Goal: Task Accomplishment & Management: Use online tool/utility

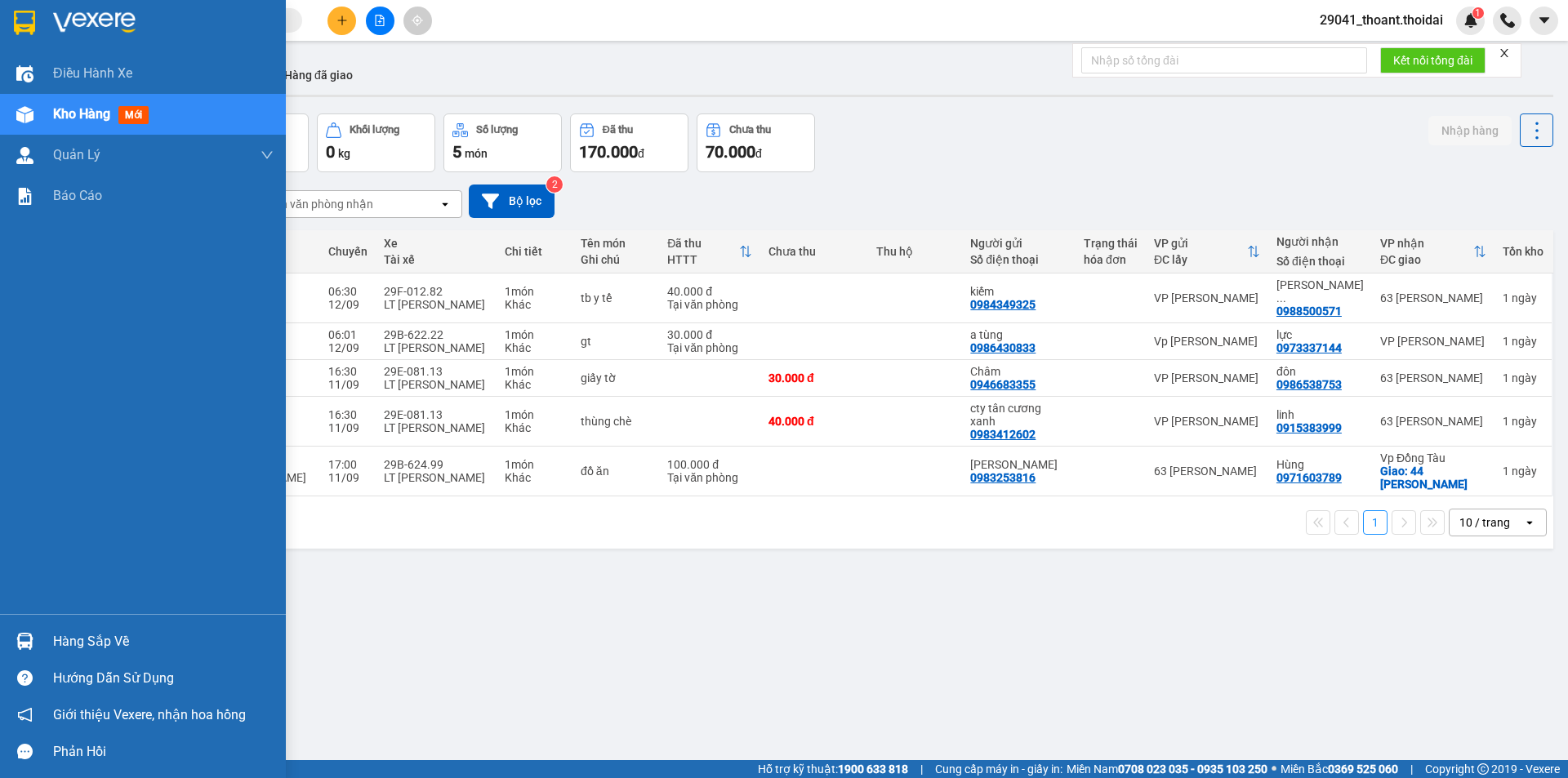
click at [43, 639] on div "Hàng sắp về" at bounding box center [143, 642] width 286 height 36
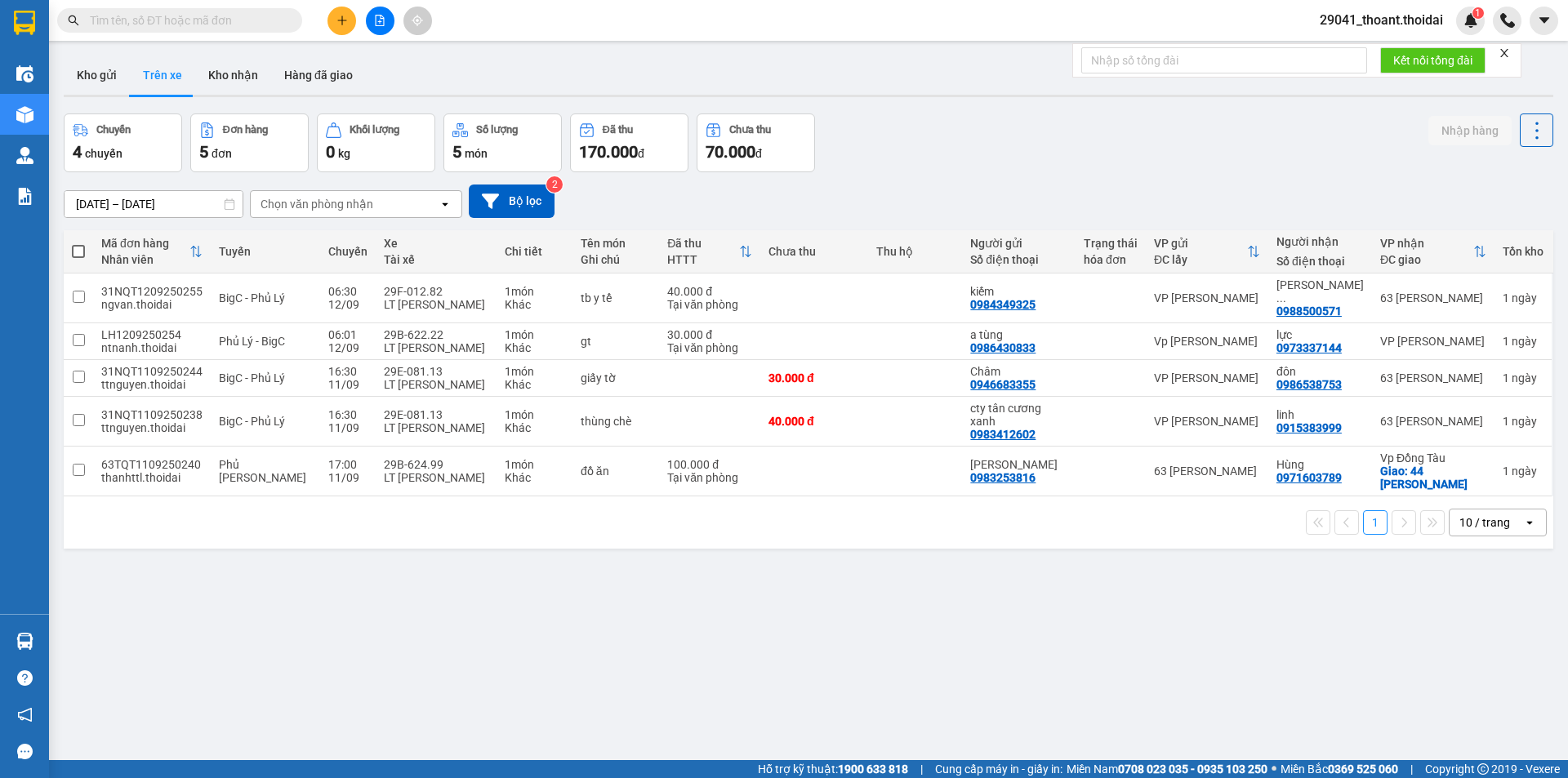
click at [968, 678] on section "Kết quả tìm kiếm ( 0 ) Bộ lọc No Data 29041_thoant.thoidai 1 Điều hành xe Kho h…" at bounding box center [784, 389] width 1568 height 778
click at [139, 21] on input "text" at bounding box center [186, 21] width 193 height 18
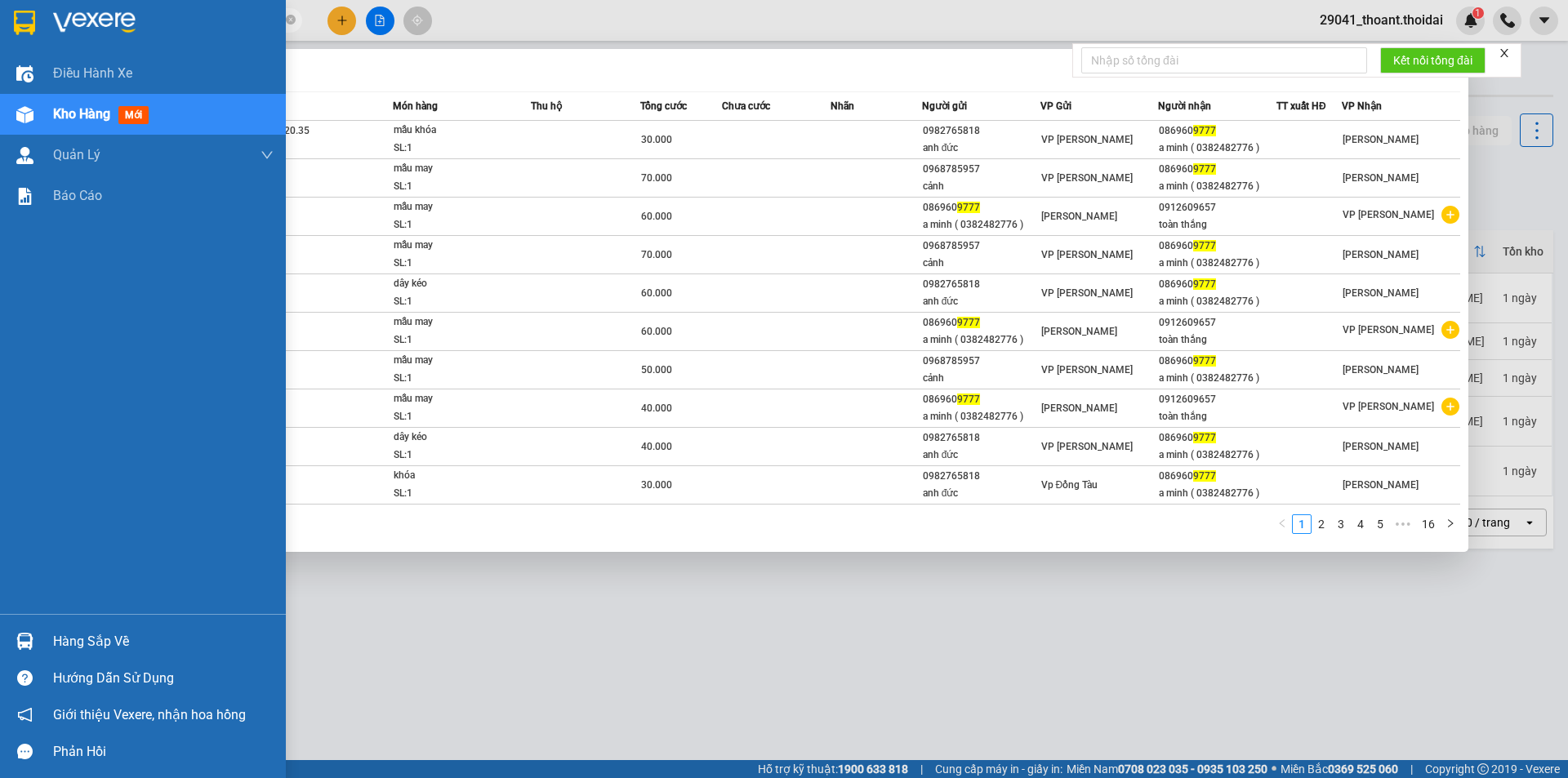
type input "9777"
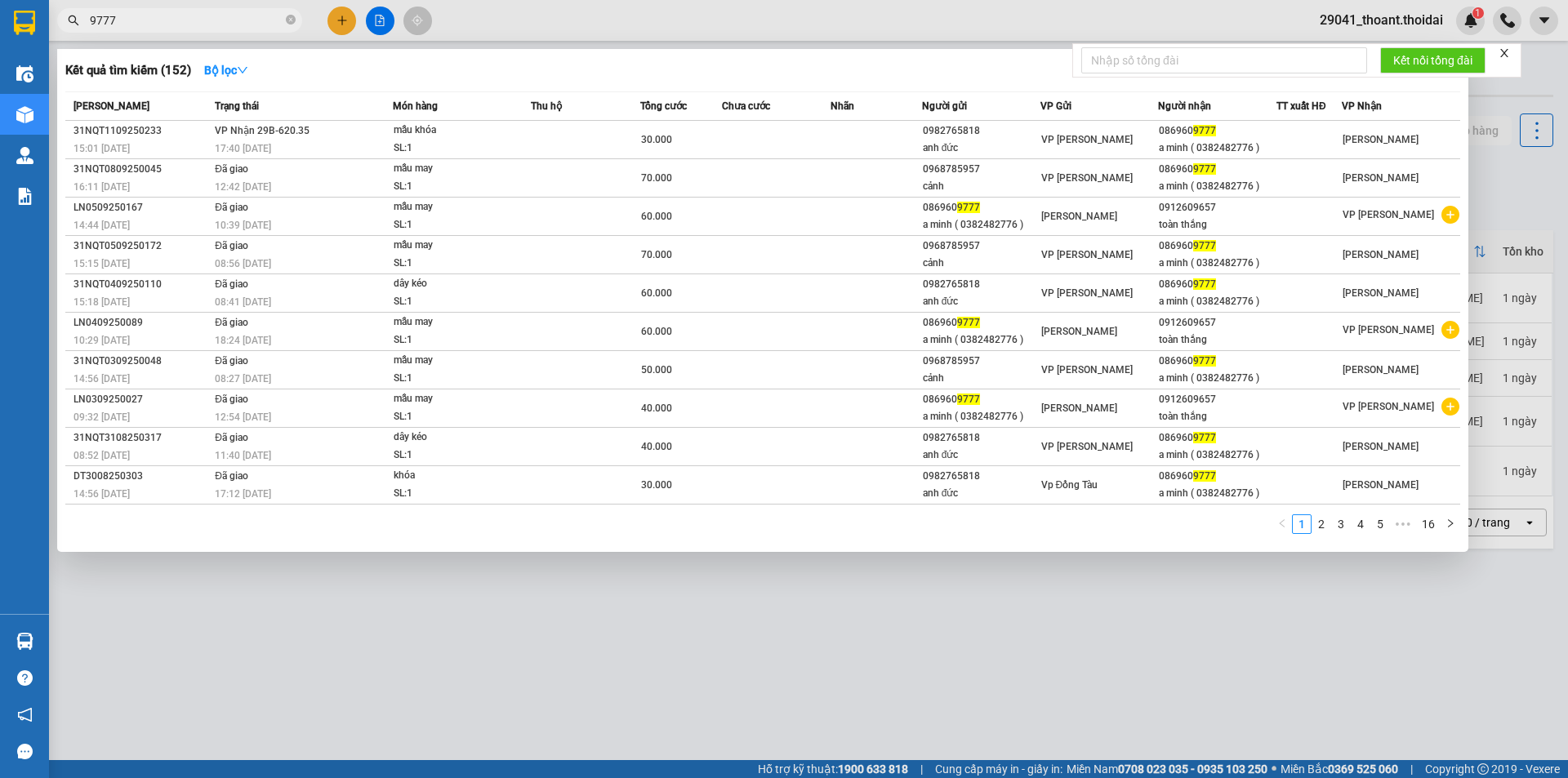
click at [763, 718] on div at bounding box center [784, 389] width 1568 height 778
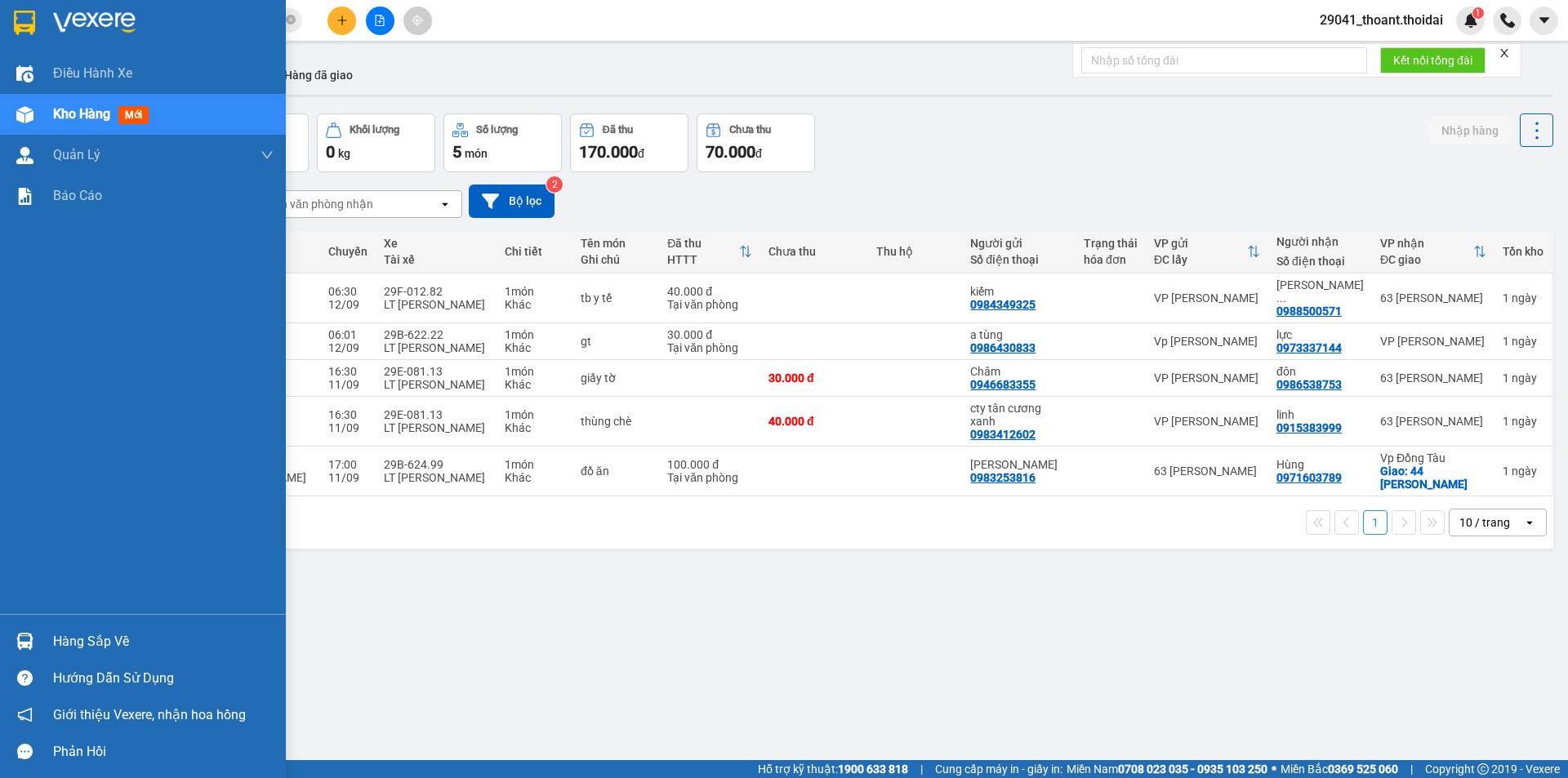
click at [17, 17] on img at bounding box center [25, 23] width 22 height 25
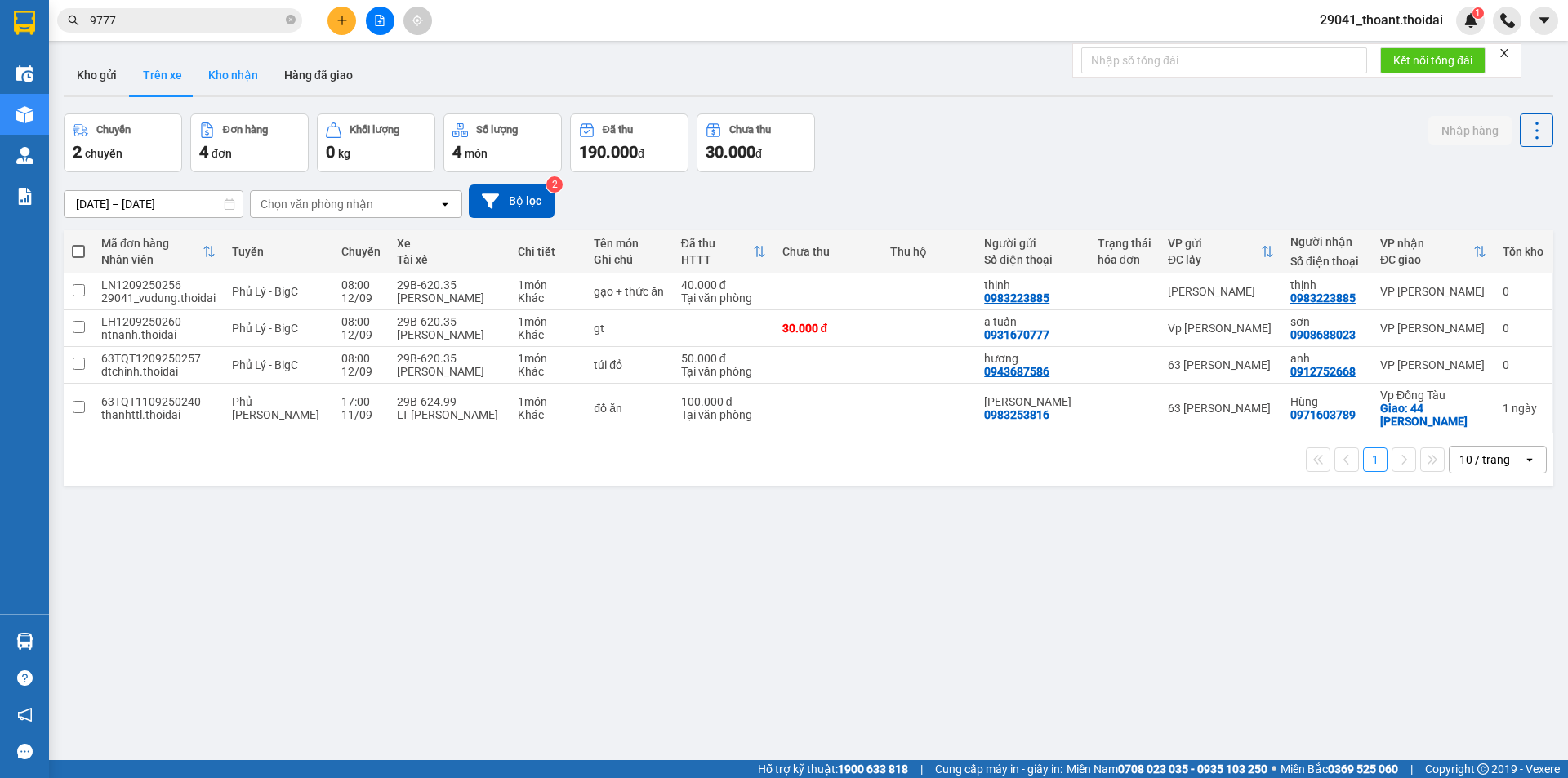
click at [250, 69] on button "Kho nhận" at bounding box center [233, 74] width 76 height 39
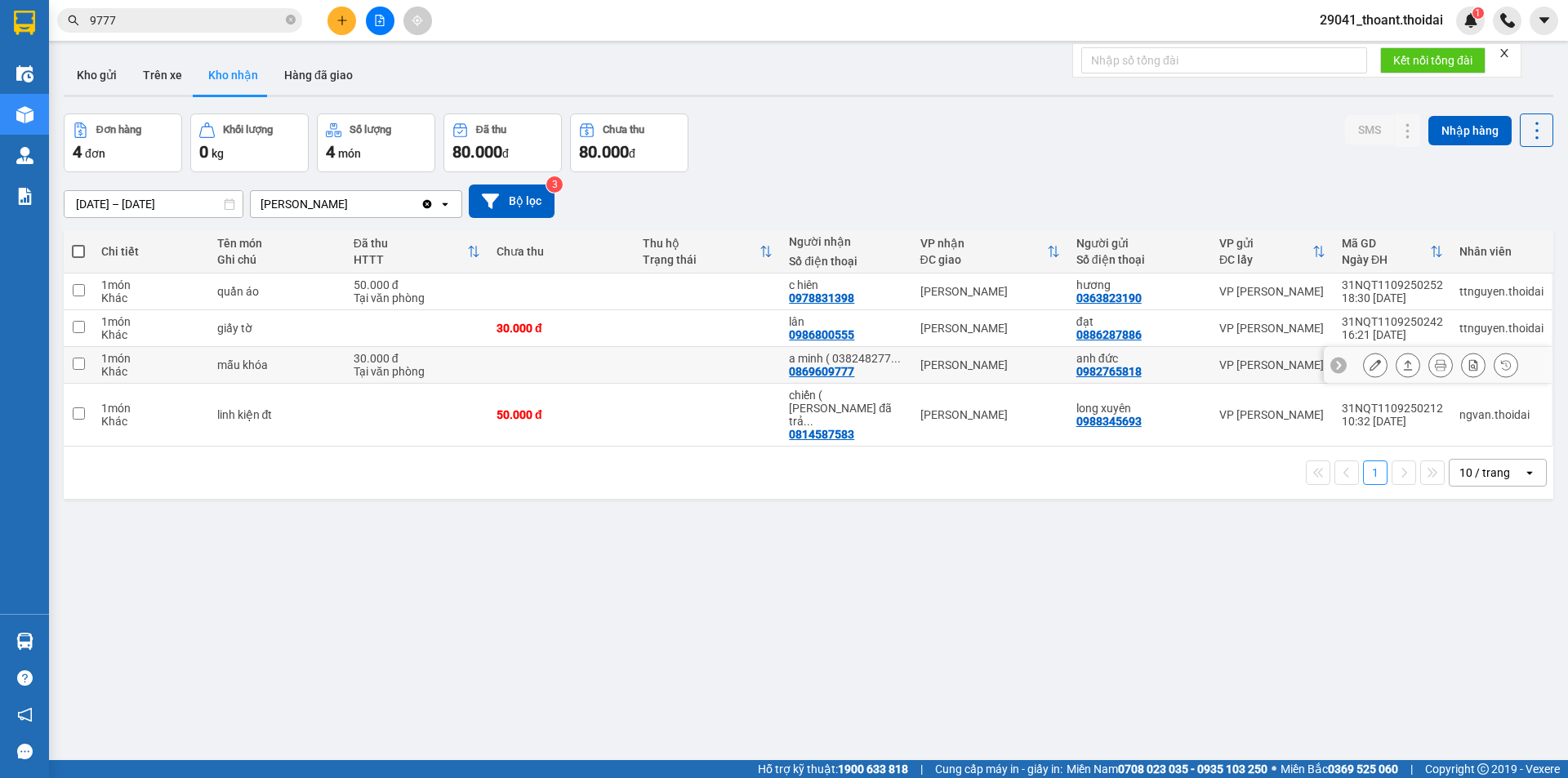
click at [398, 375] on div "Tại văn phòng" at bounding box center [417, 371] width 127 height 13
checkbox input "true"
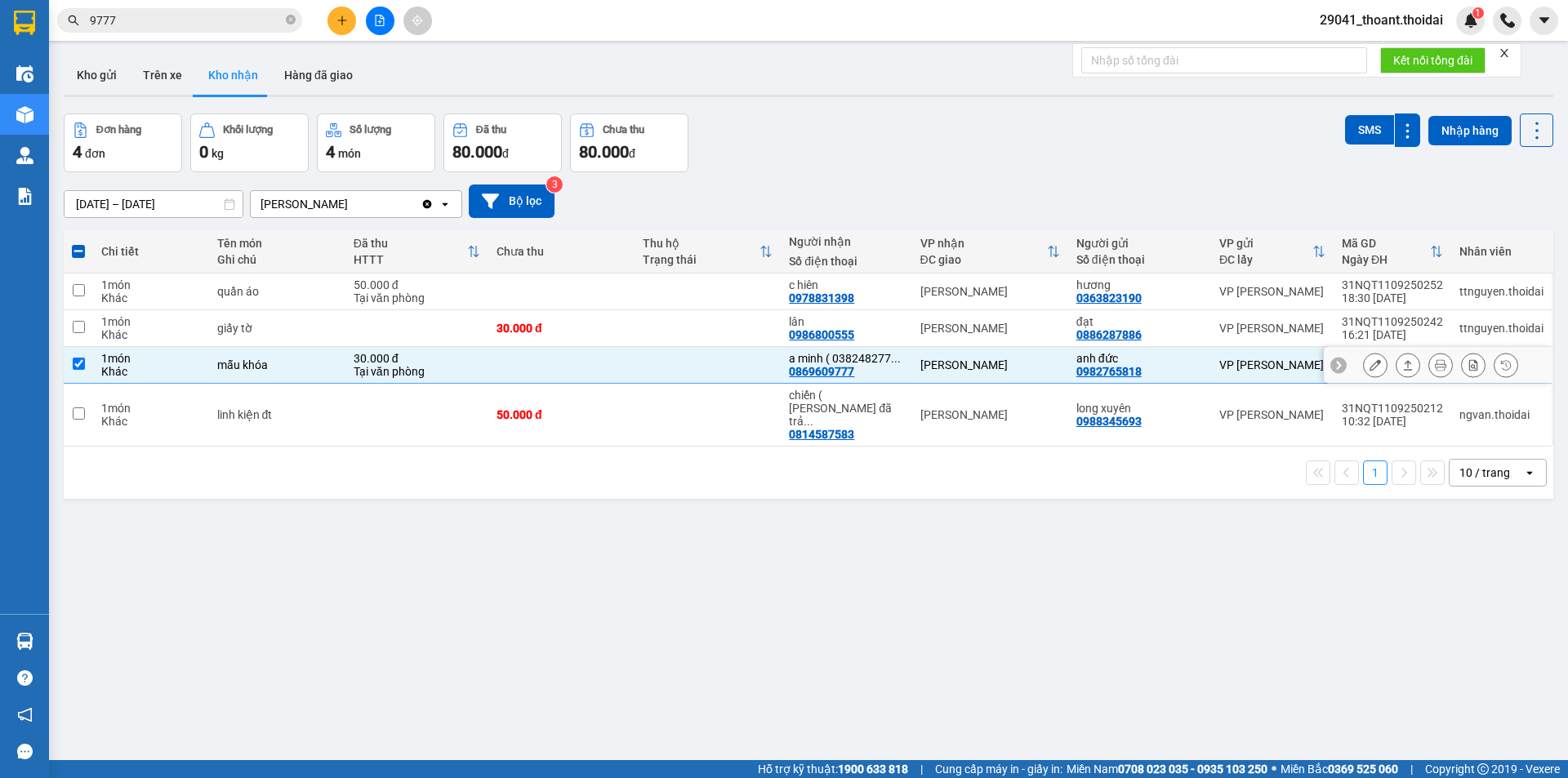
click at [1370, 367] on icon at bounding box center [1375, 365] width 12 height 12
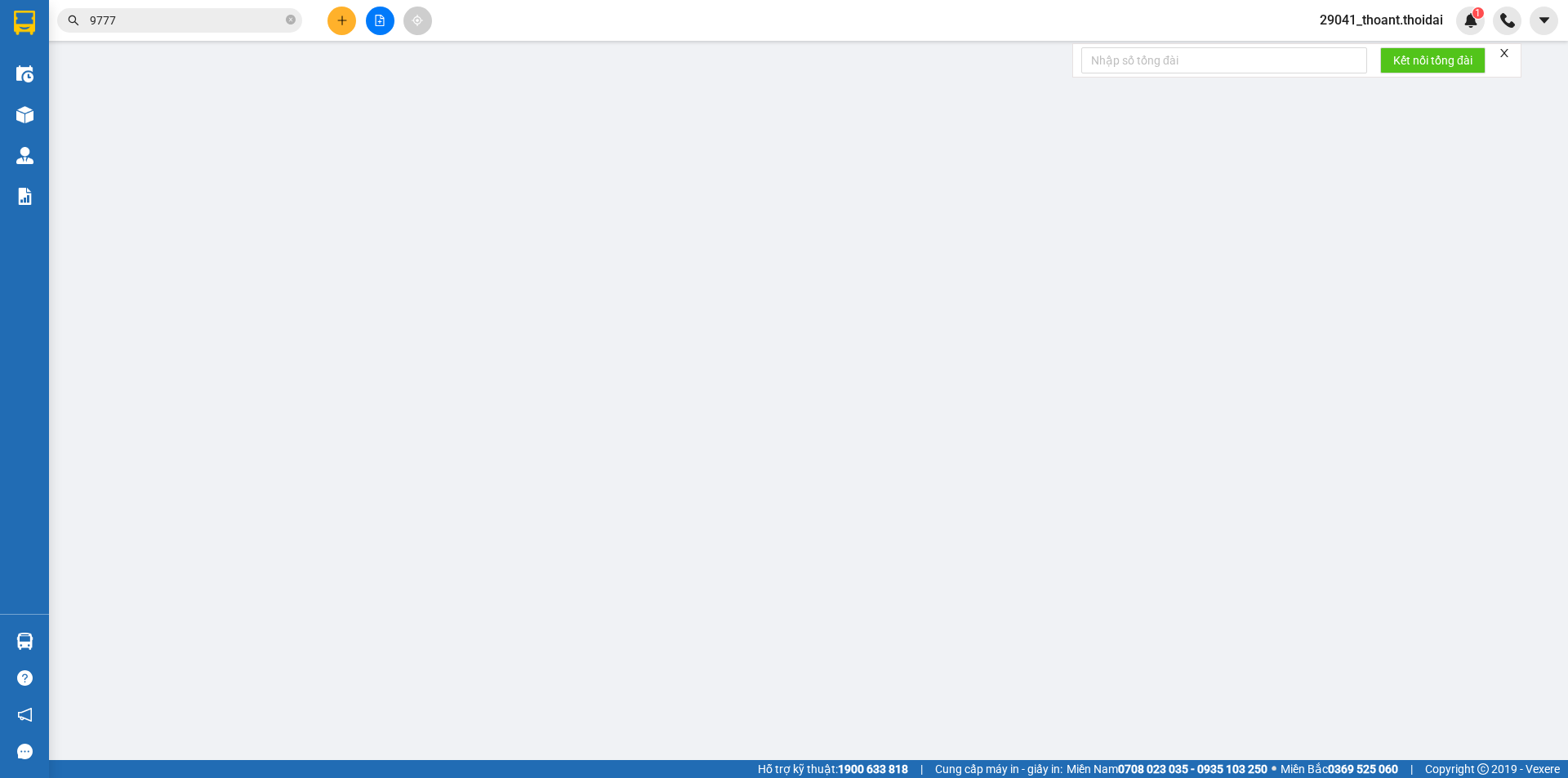
type input "0982765818"
type input "anh đức"
type input "0869609777"
type input "a minh ( 0382482776 )"
type input "30.000"
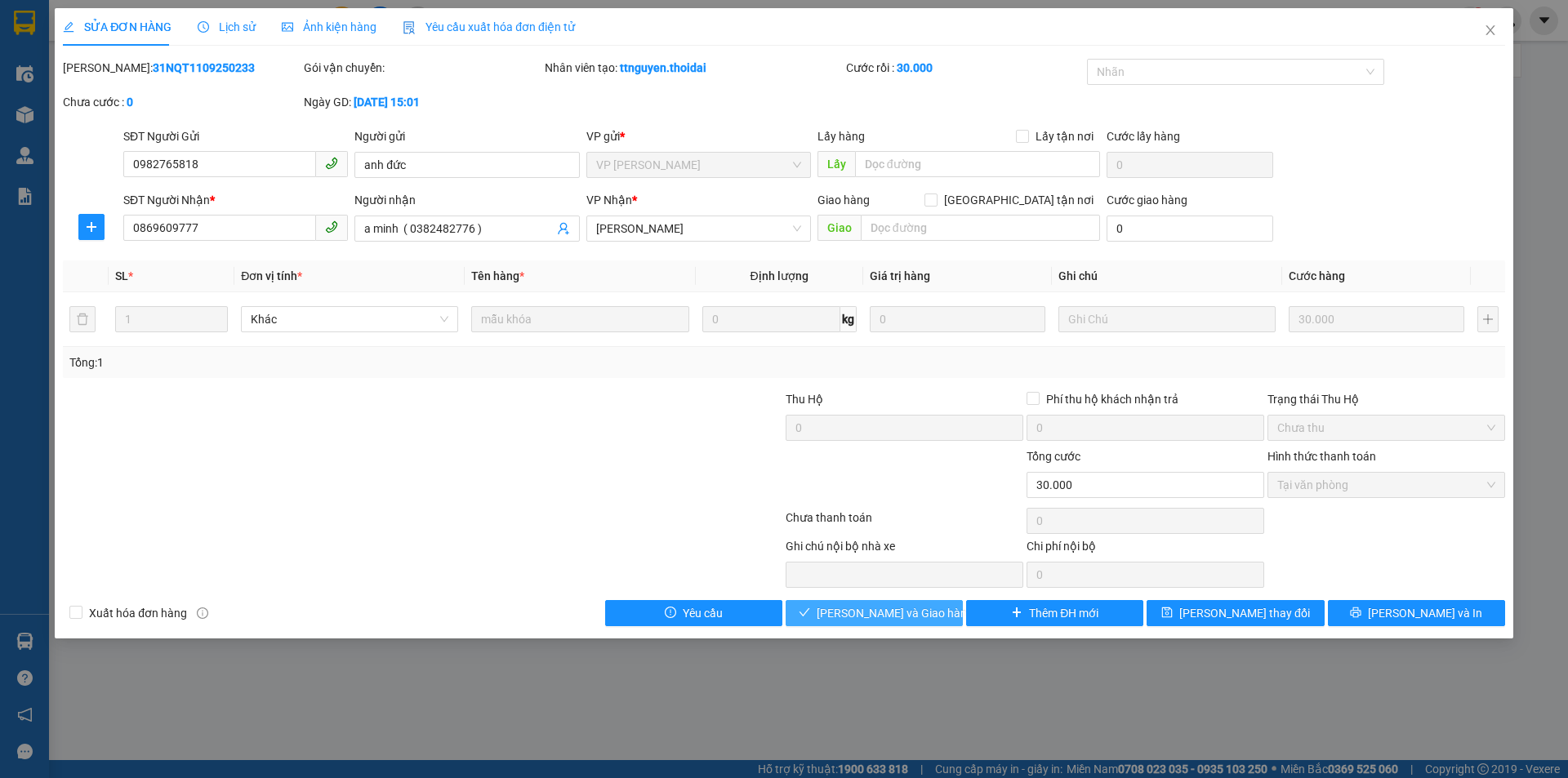
click at [925, 607] on span "[PERSON_NAME] và Giao hàng" at bounding box center [896, 613] width 157 height 18
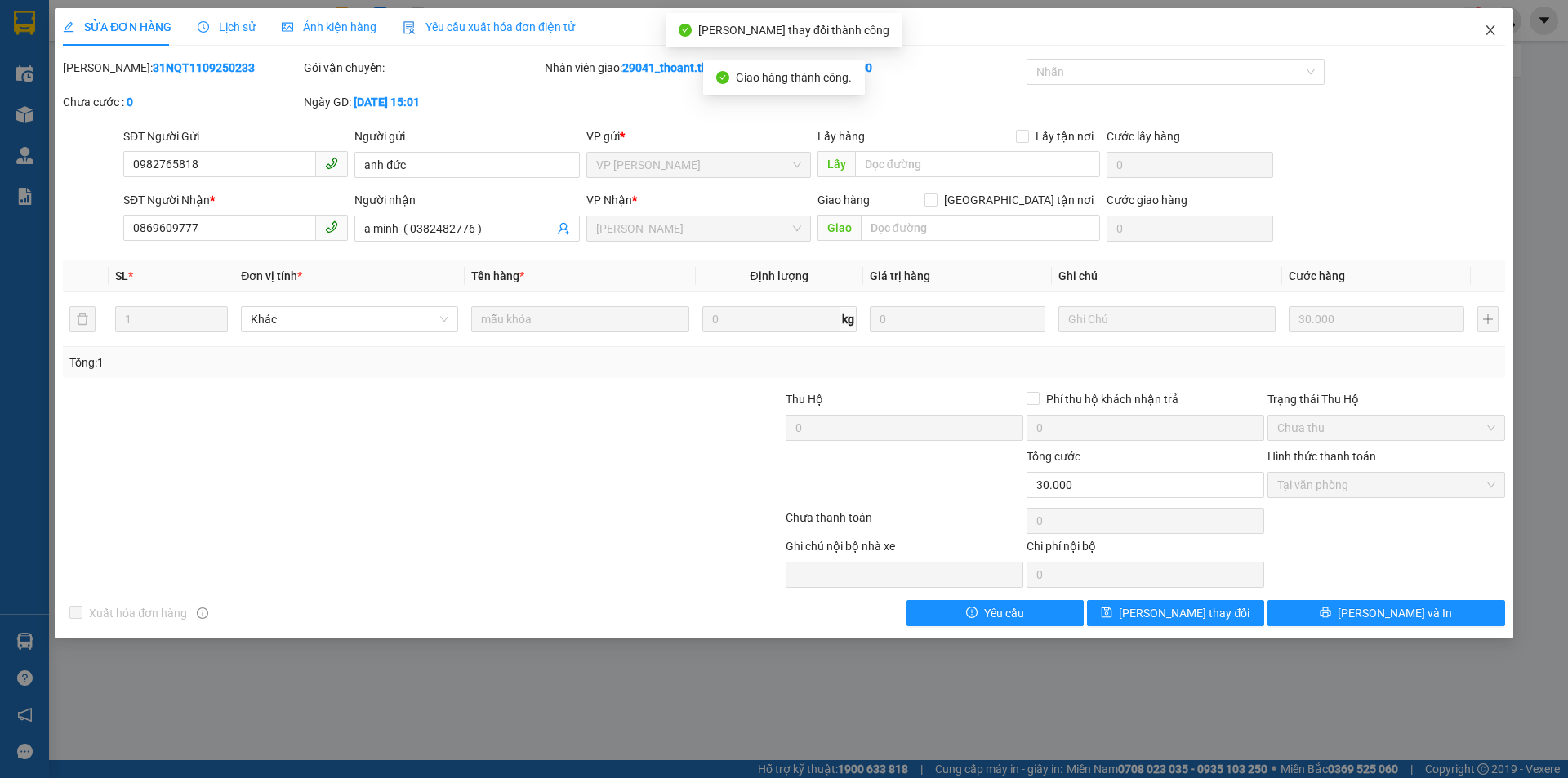
click at [1487, 29] on icon "close" at bounding box center [1490, 31] width 13 height 13
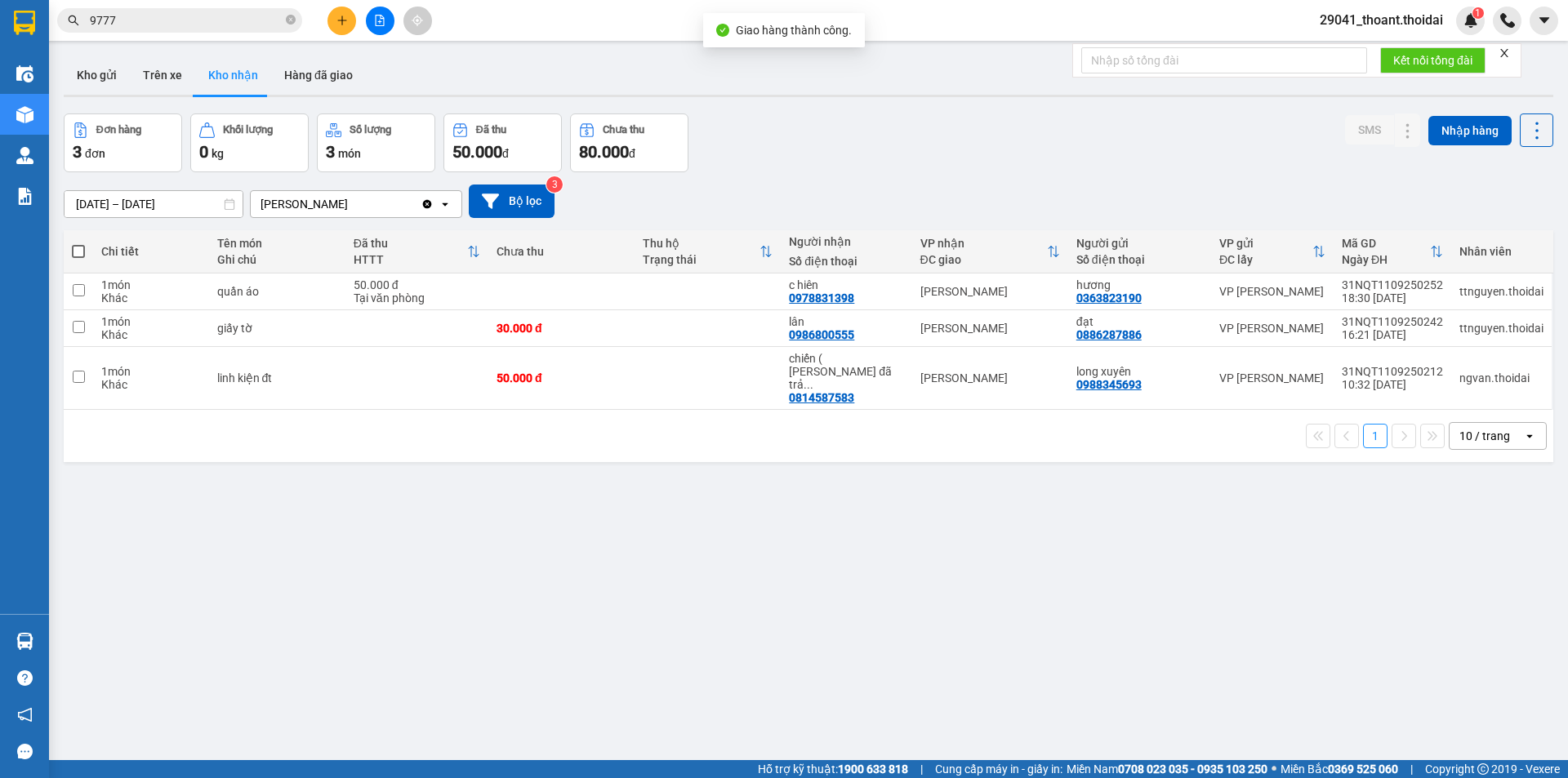
click at [648, 494] on div "ver 1.8.143 Kho gửi Trên xe Kho nhận Hàng đã giao Đơn hàng 3 đơn Khối lượng 0 k…" at bounding box center [808, 437] width 1503 height 778
click at [160, 80] on button "Trên xe" at bounding box center [162, 74] width 65 height 39
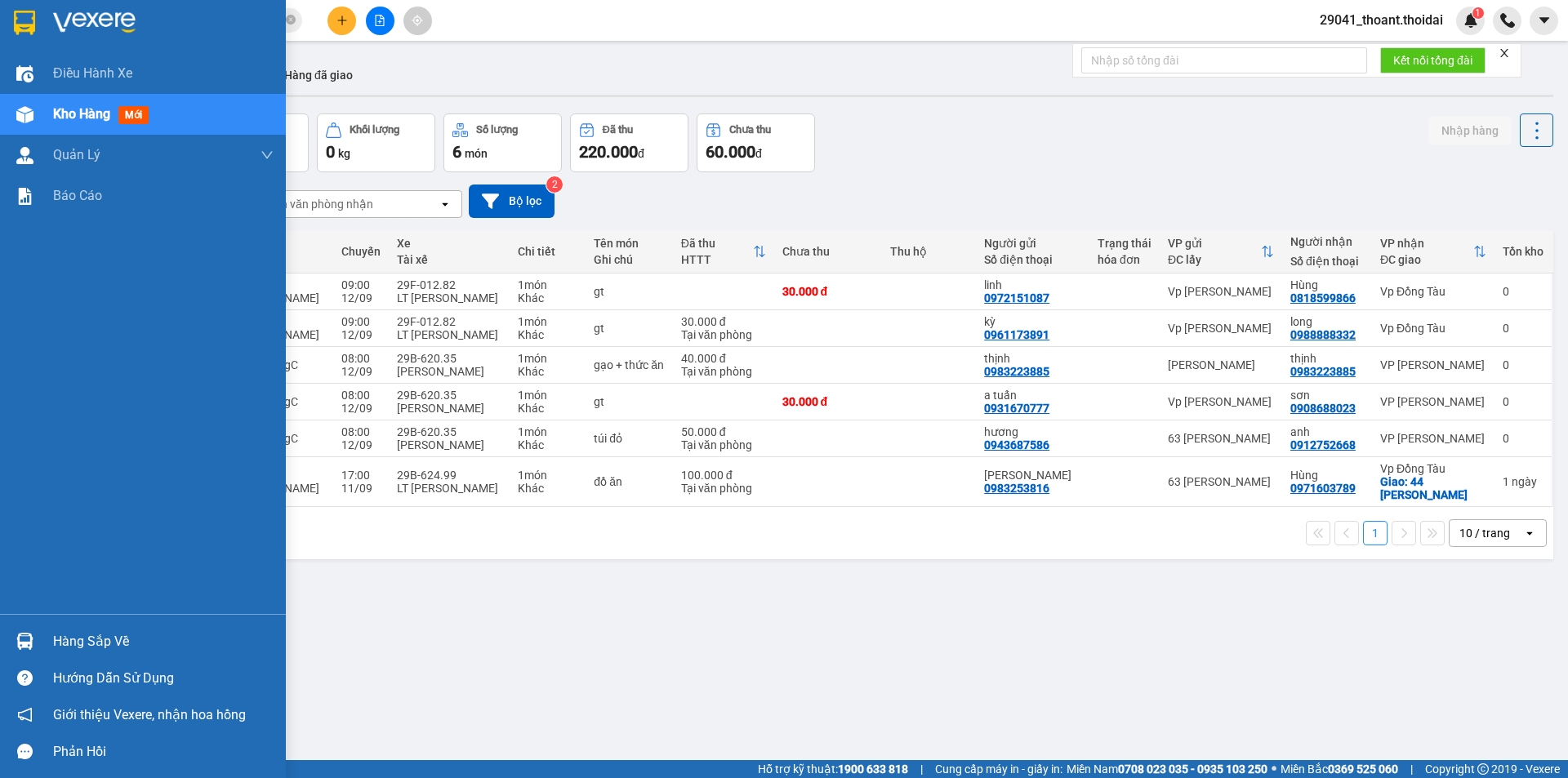
click at [36, 31] on div at bounding box center [25, 22] width 29 height 29
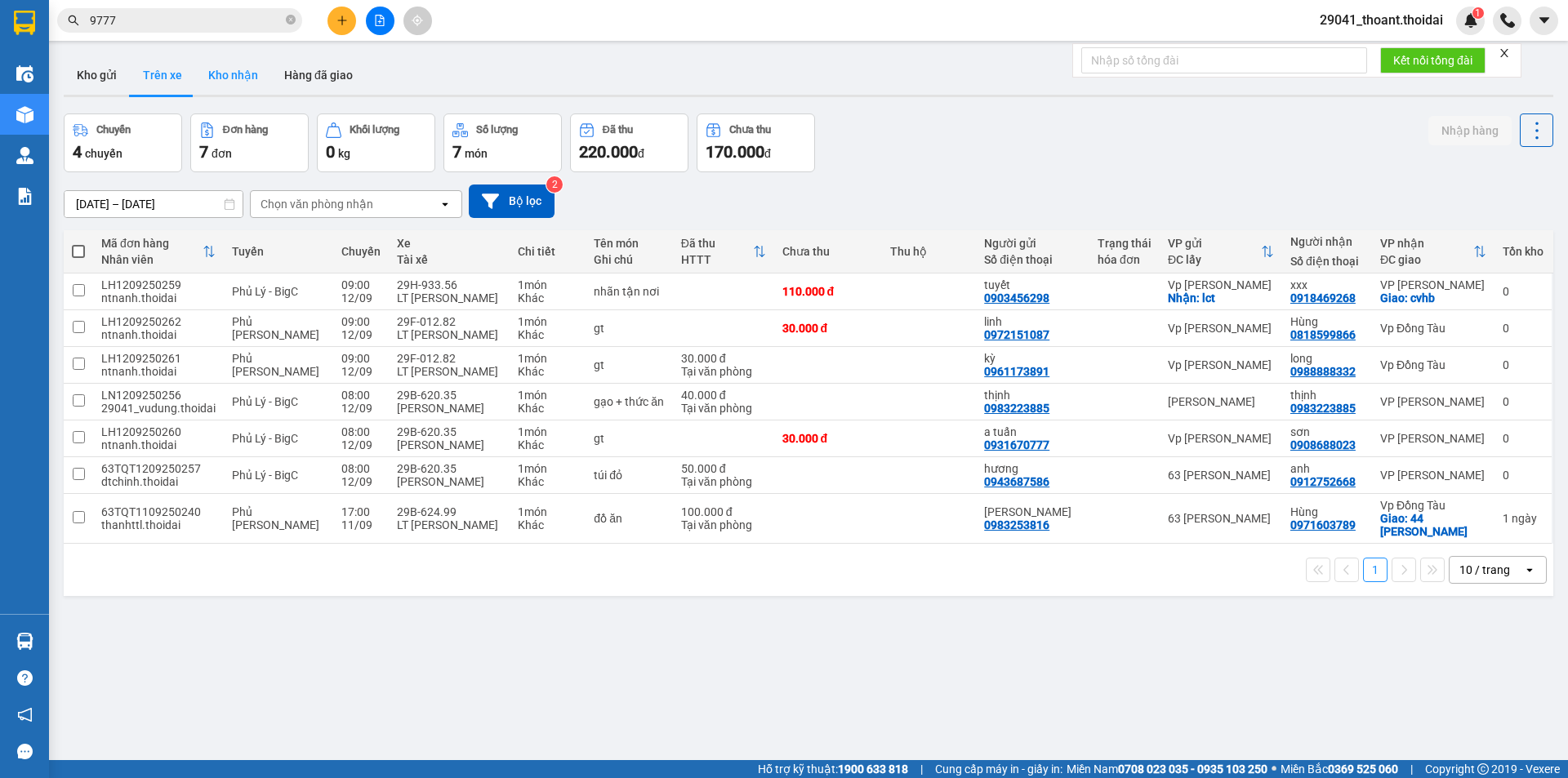
click at [232, 64] on button "Kho nhận" at bounding box center [233, 74] width 76 height 39
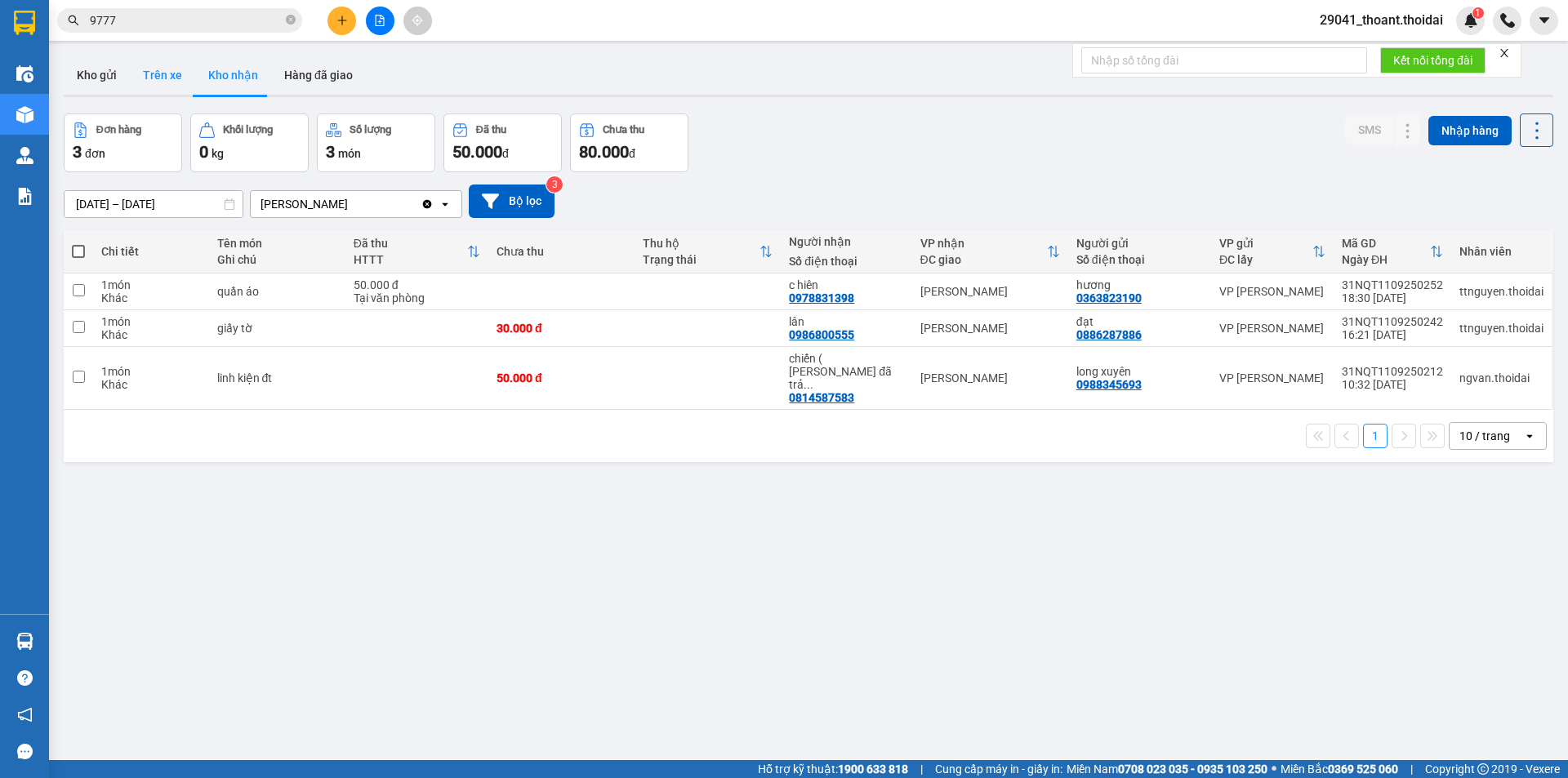
click at [151, 78] on button "Trên xe" at bounding box center [162, 74] width 65 height 39
